Goal: Check status

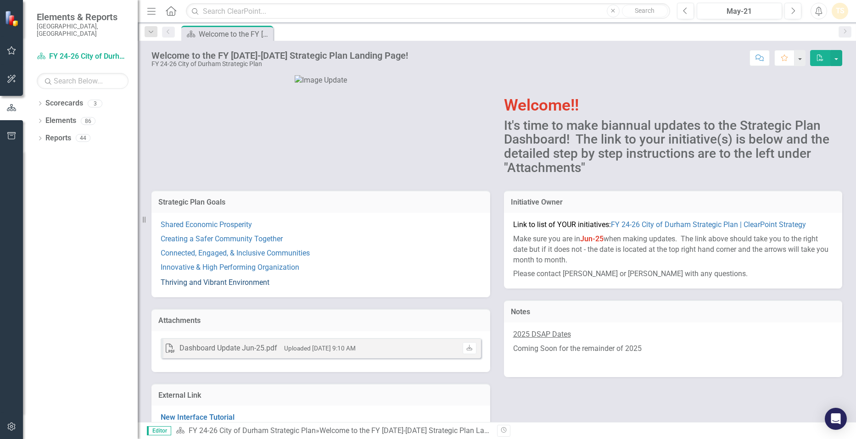
click at [222, 287] on link "Thriving and Vibrant Environment" at bounding box center [215, 282] width 109 height 9
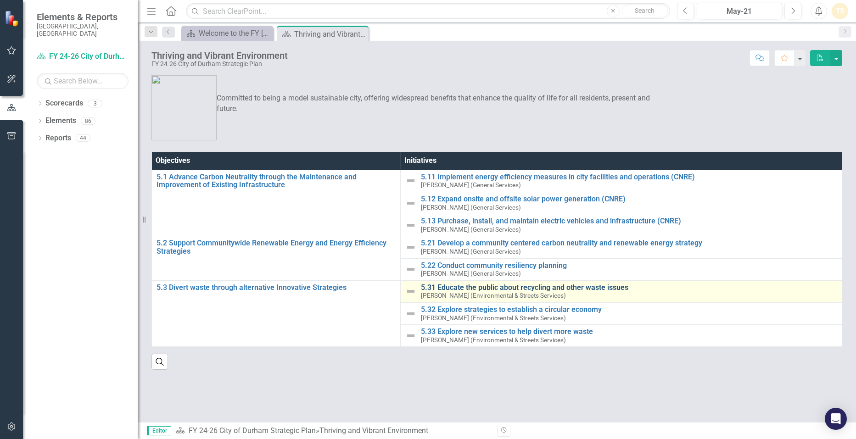
click at [518, 290] on link "5.31 Educate the public about recycling and other waste issues" at bounding box center [629, 288] width 416 height 8
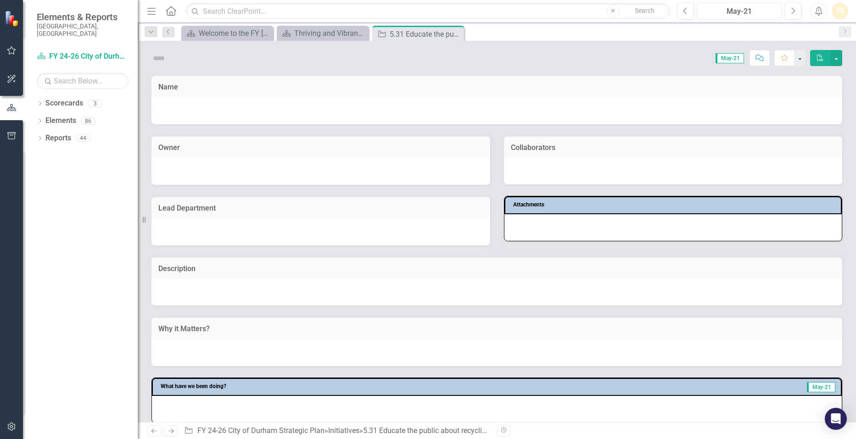
click at [755, 12] on div "May-21" at bounding box center [739, 11] width 79 height 11
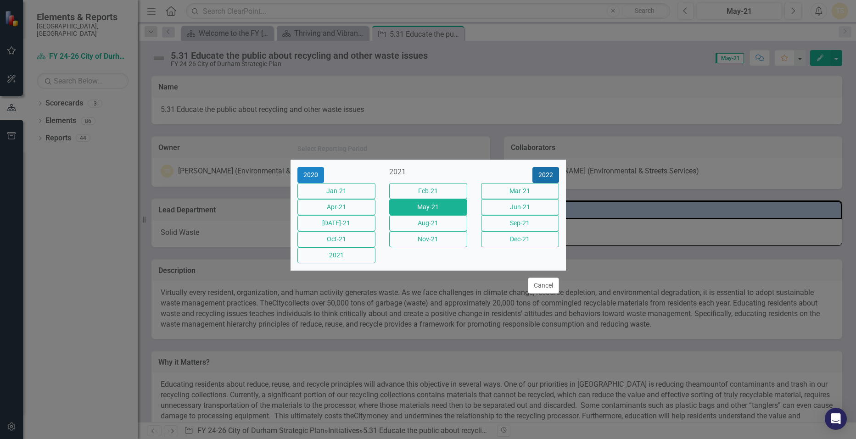
click at [553, 167] on button "2022" at bounding box center [546, 175] width 27 height 16
click at [553, 167] on button "2023" at bounding box center [546, 175] width 27 height 16
click at [553, 167] on button "2024" at bounding box center [546, 175] width 27 height 16
click at [553, 167] on button "2025" at bounding box center [546, 175] width 27 height 16
click at [449, 223] on button "Aug-25" at bounding box center [428, 223] width 78 height 16
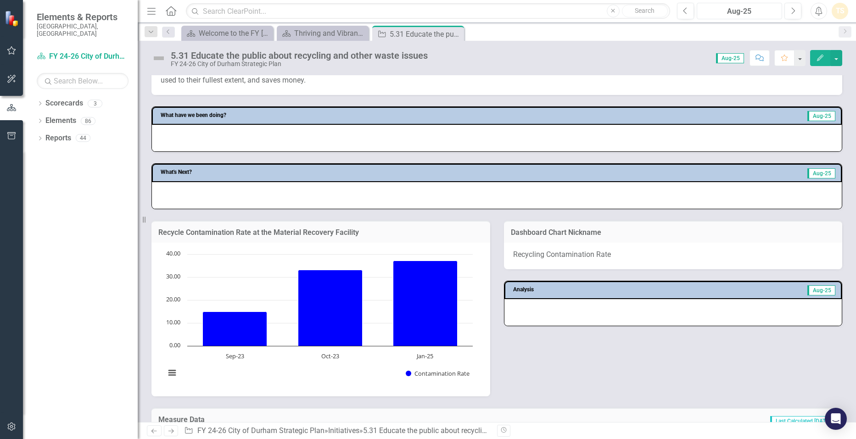
scroll to position [321, 0]
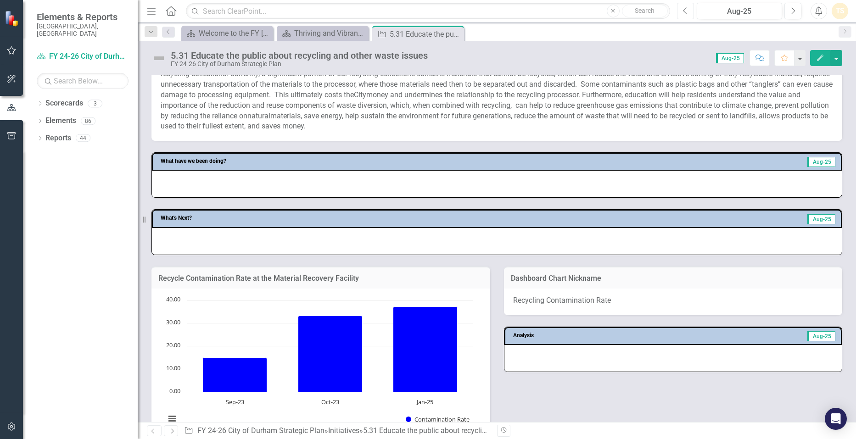
click at [687, 14] on icon "Previous" at bounding box center [685, 11] width 5 height 8
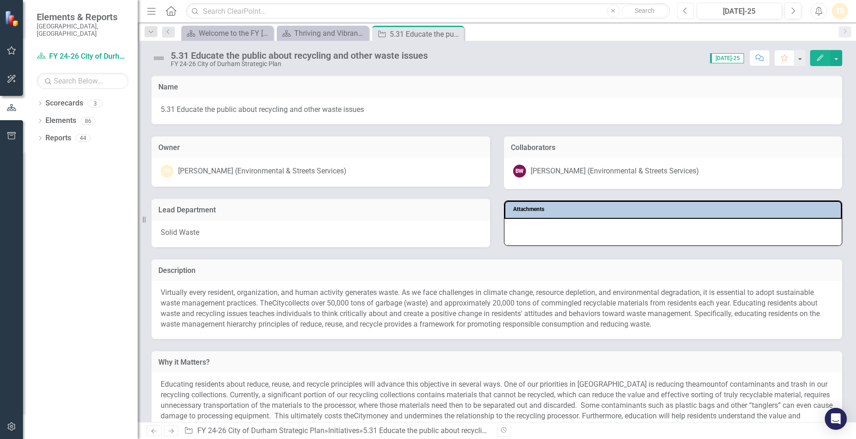
click at [684, 8] on icon "Previous" at bounding box center [685, 11] width 5 height 8
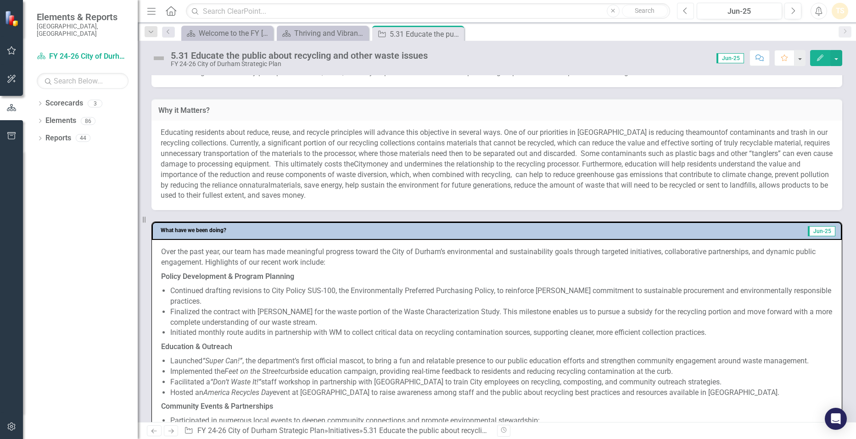
scroll to position [321, 0]
